Goal: Information Seeking & Learning: Learn about a topic

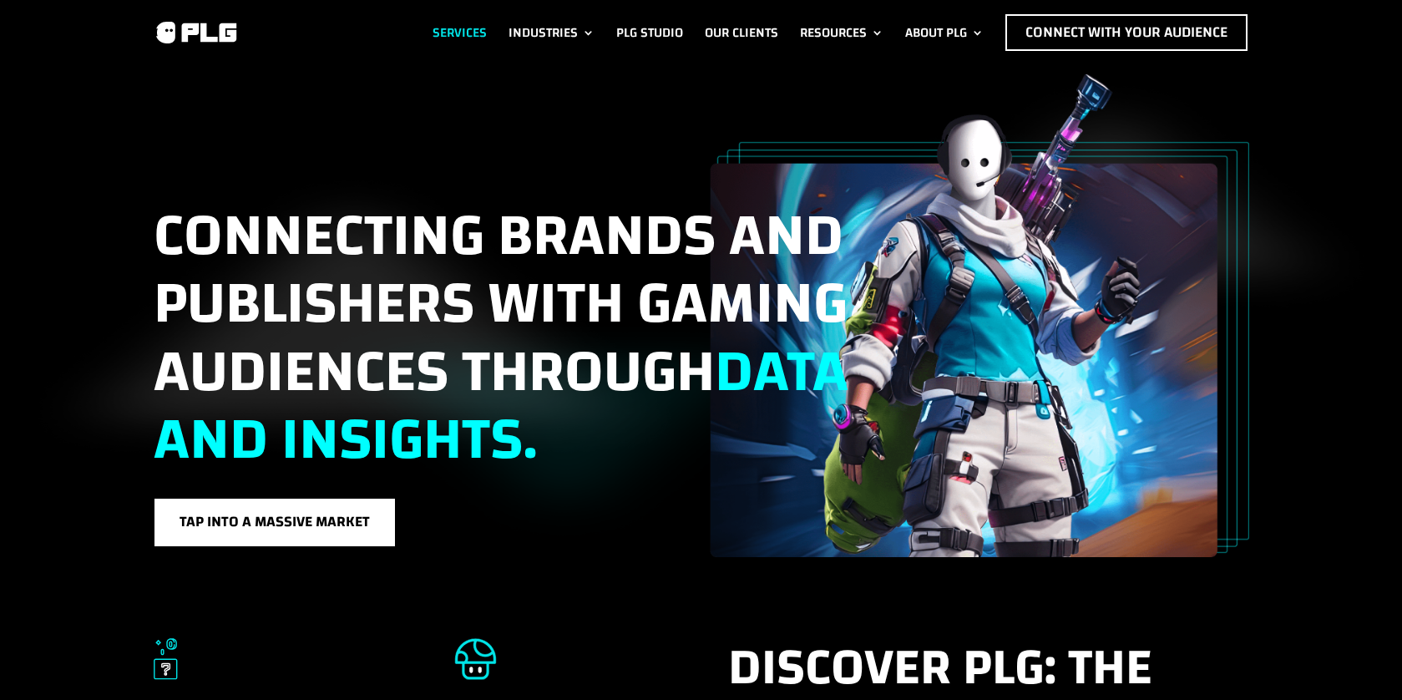
click at [459, 30] on link "Services" at bounding box center [460, 32] width 54 height 37
